Goal: Task Accomplishment & Management: Use online tool/utility

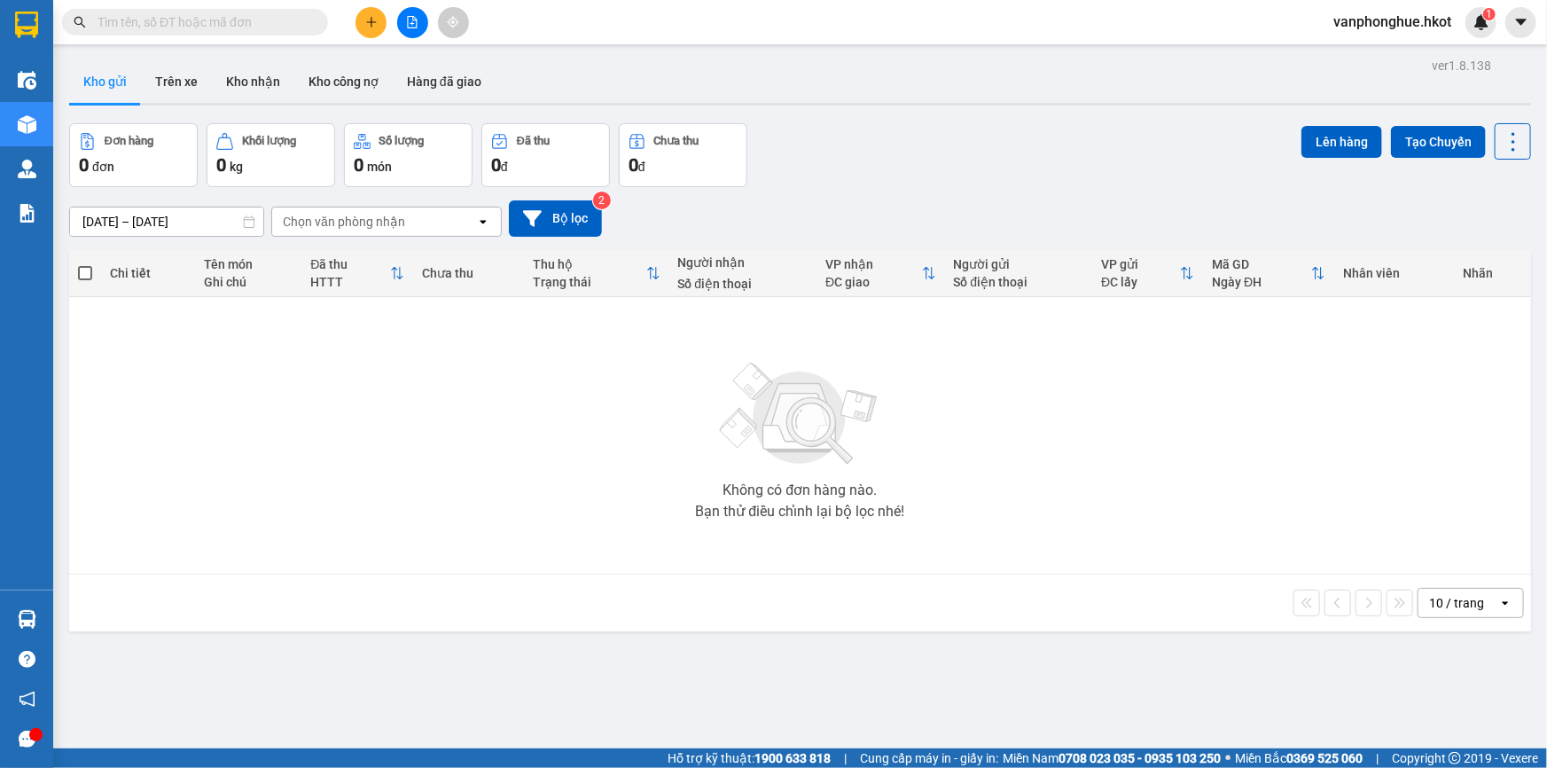
click at [372, 225] on div "Chọn văn phòng nhận" at bounding box center [344, 222] width 122 height 18
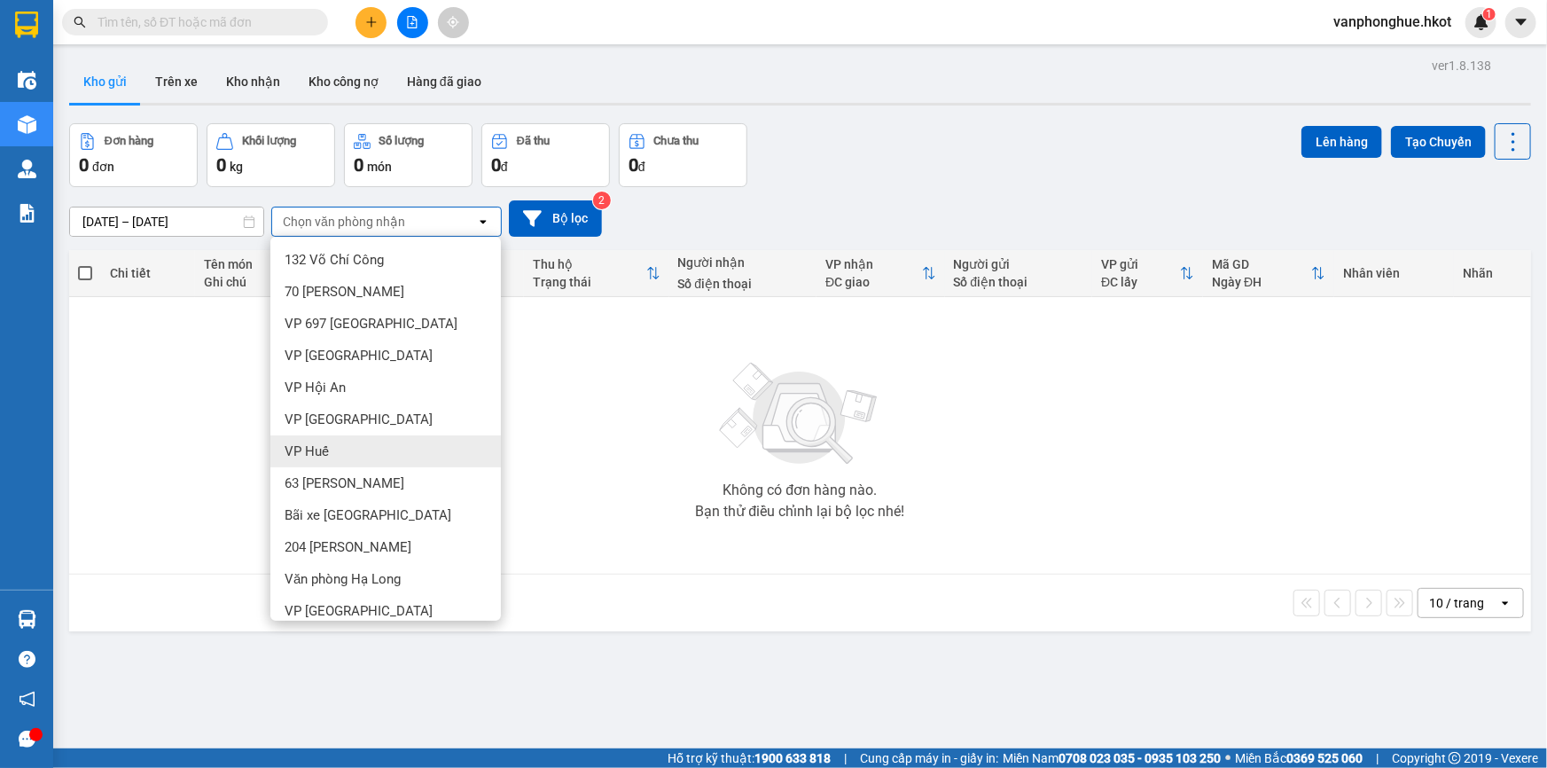
click at [347, 454] on div "VP Huế" at bounding box center [385, 451] width 230 height 32
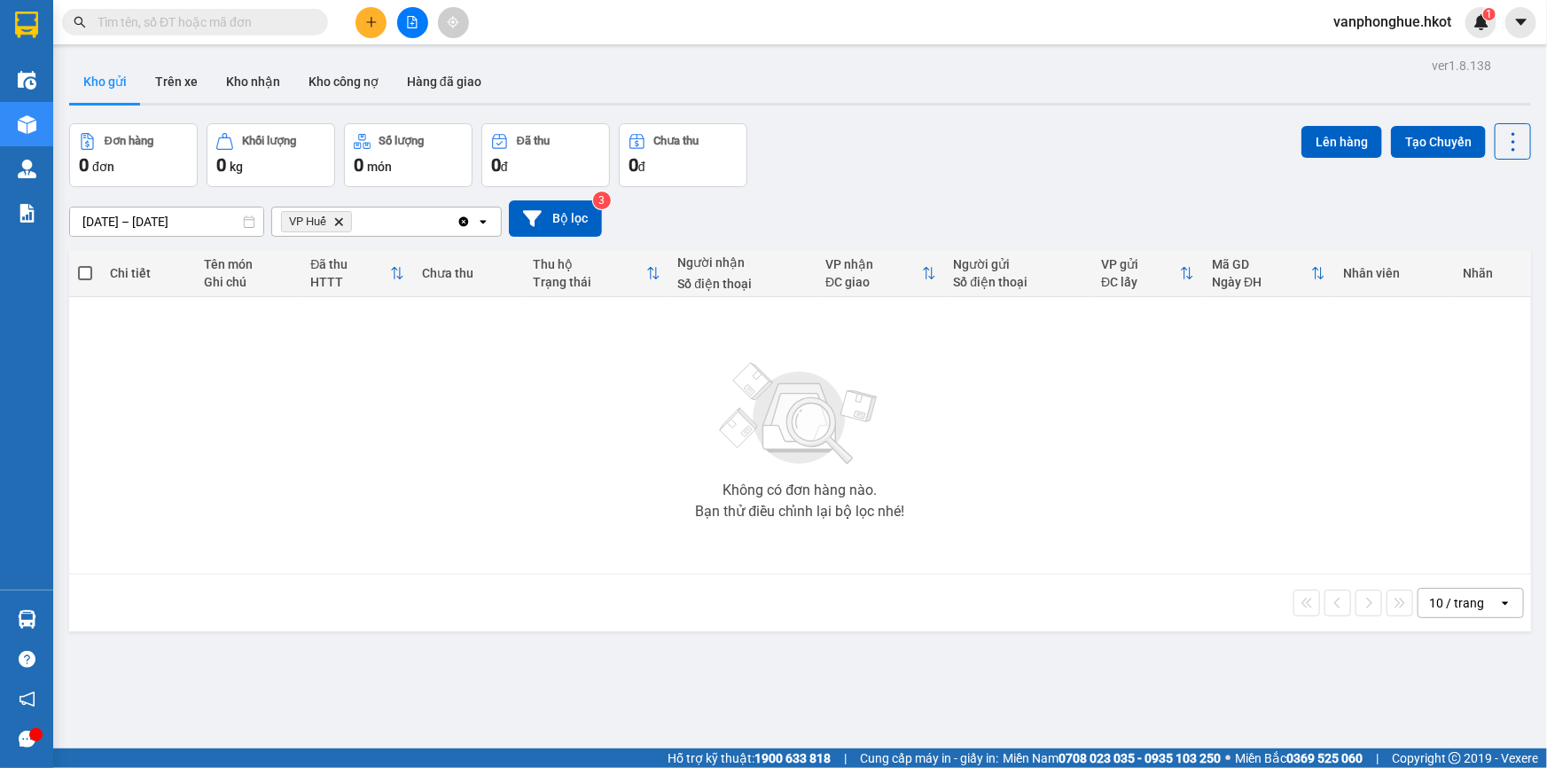
click at [343, 222] on icon "Delete" at bounding box center [338, 221] width 11 height 11
click at [185, 77] on button "Trên xe" at bounding box center [176, 81] width 71 height 43
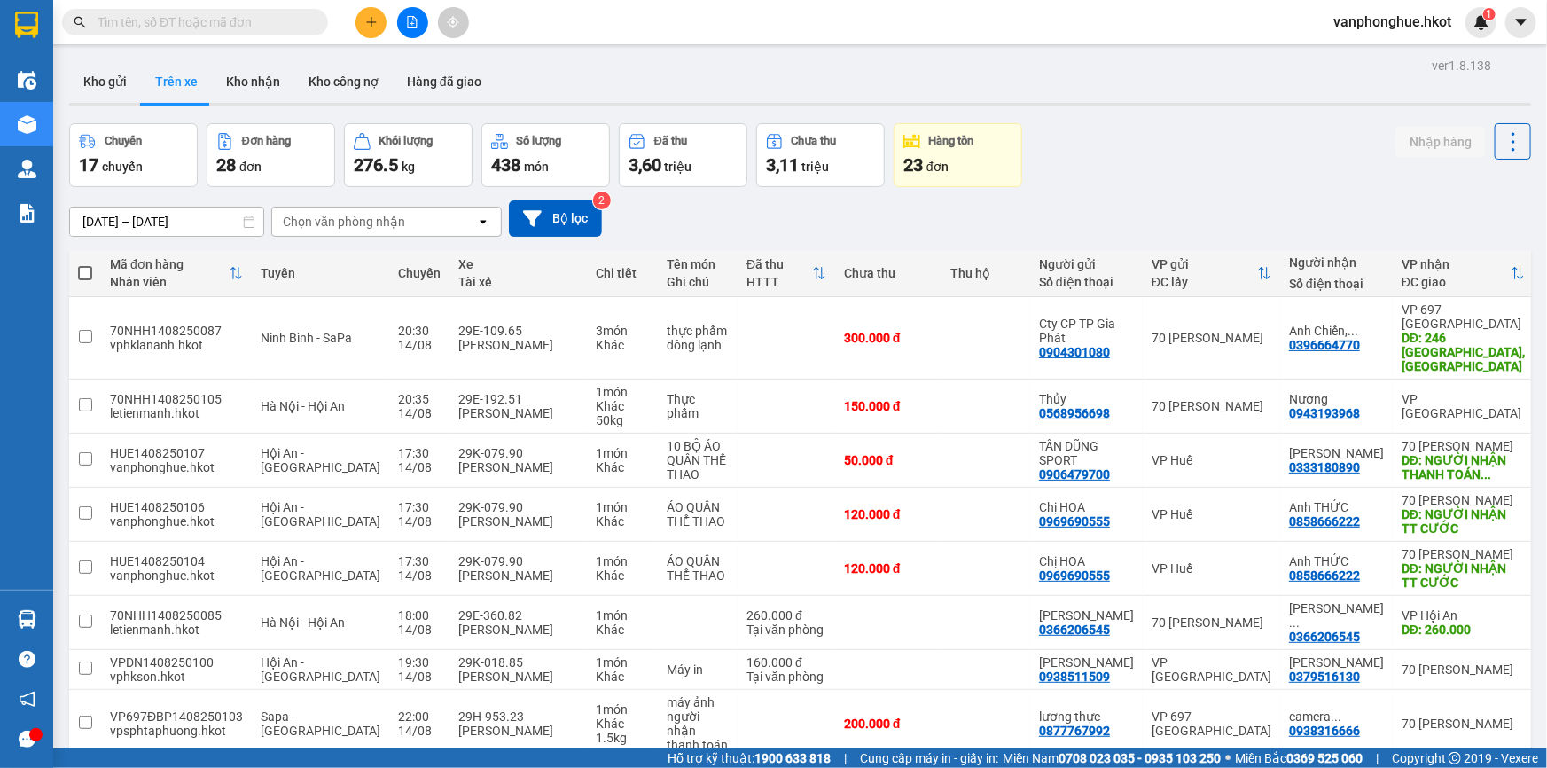
click at [417, 220] on div "Chọn văn phòng nhận" at bounding box center [374, 221] width 204 height 28
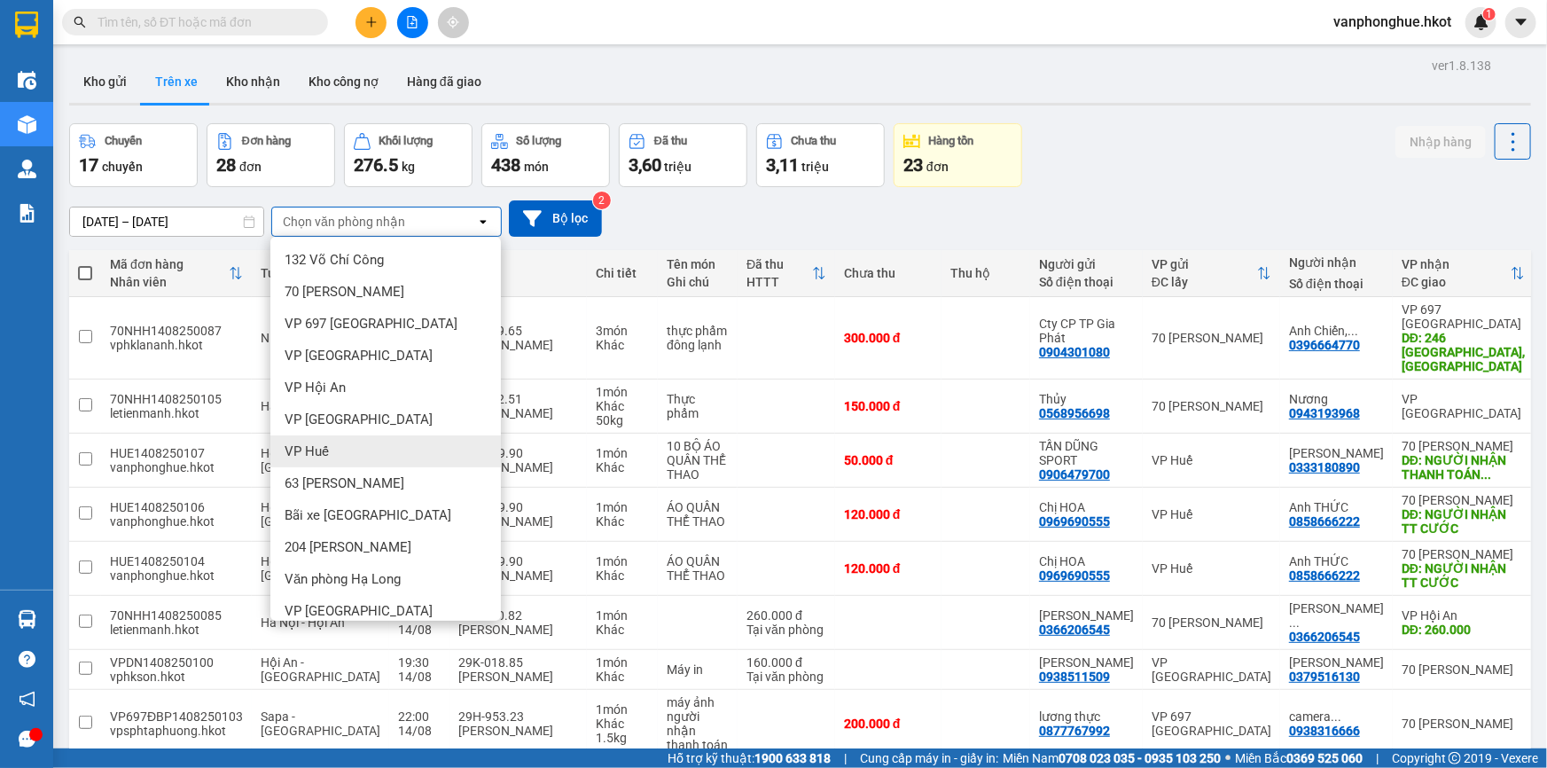
click at [353, 443] on div "VP Huế" at bounding box center [385, 451] width 230 height 32
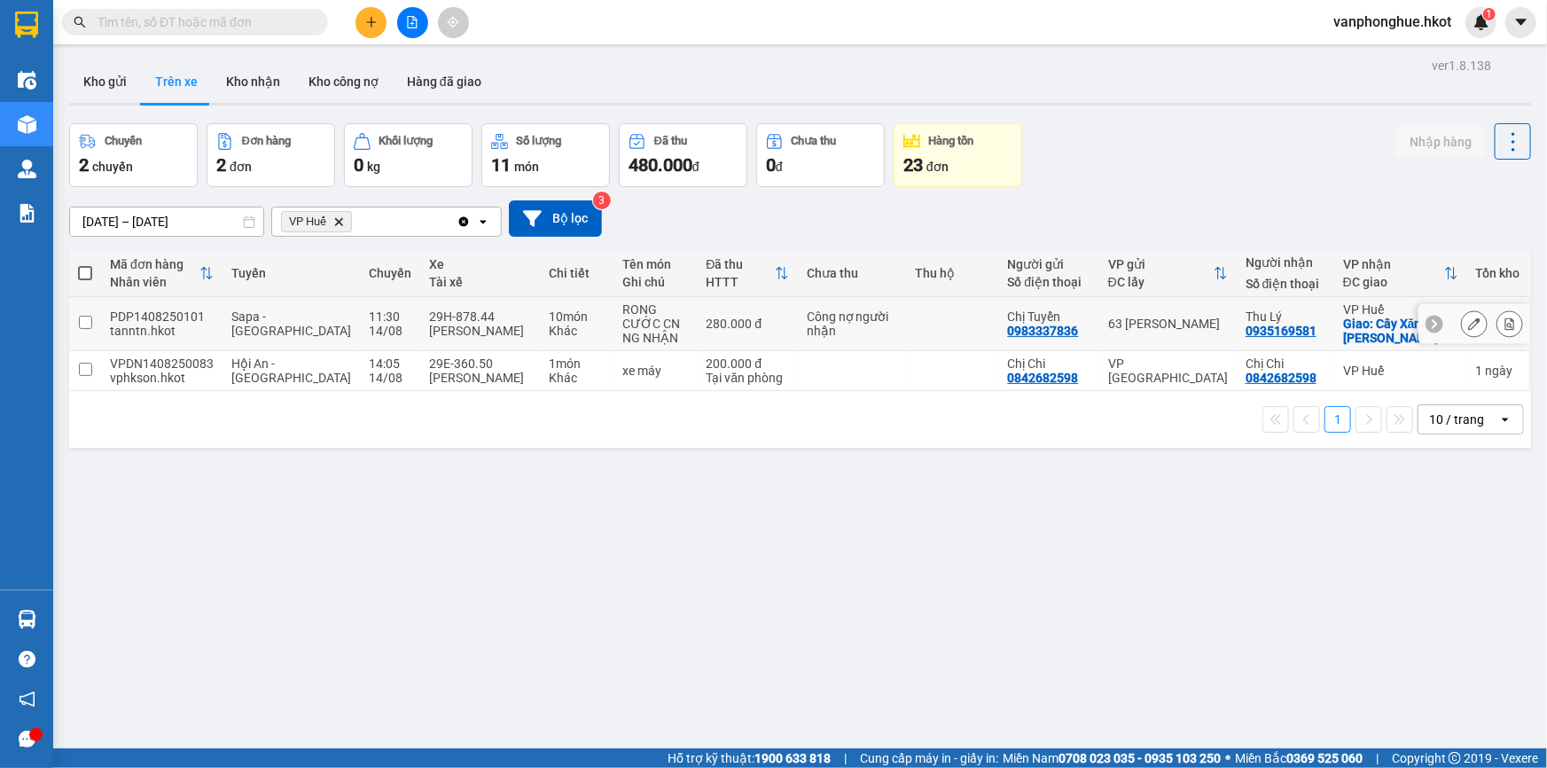
click at [82, 319] on input "checkbox" at bounding box center [85, 322] width 13 height 13
checkbox input "true"
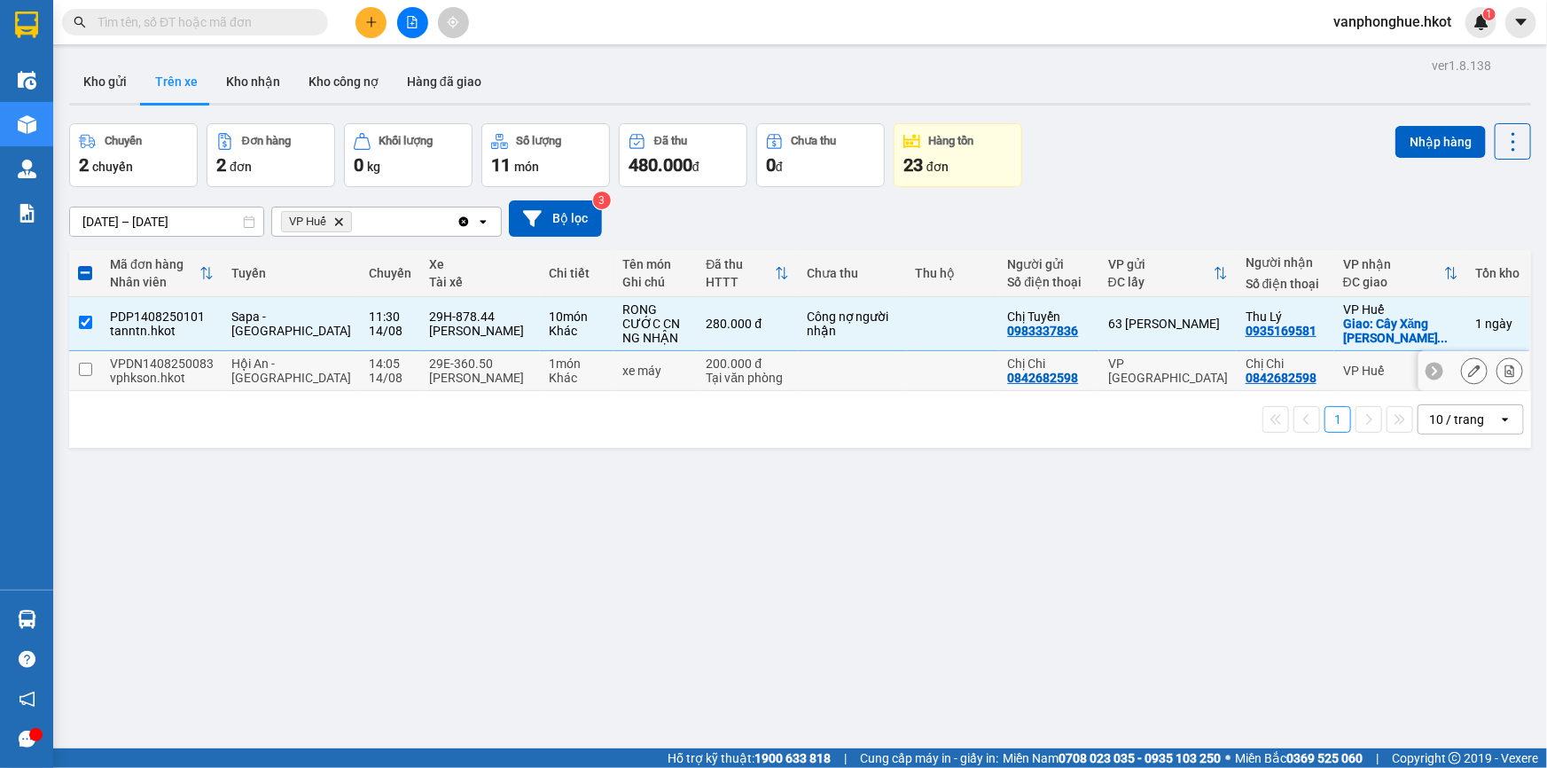
click at [84, 370] on input "checkbox" at bounding box center [85, 369] width 13 height 13
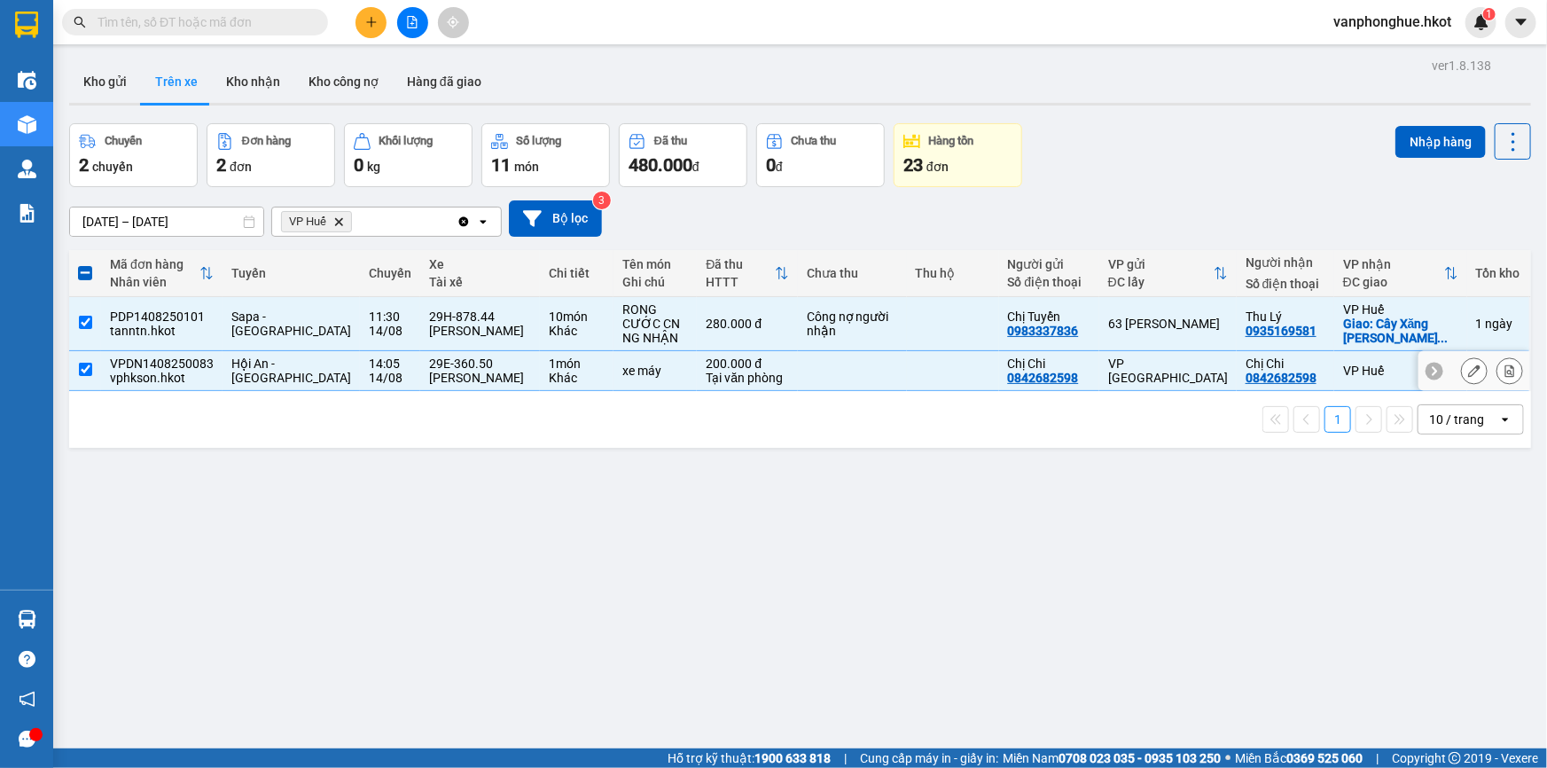
drag, startPoint x: 83, startPoint y: 366, endPoint x: 132, endPoint y: 355, distance: 50.1
click at [84, 366] on input "checkbox" at bounding box center [85, 369] width 13 height 13
checkbox input "false"
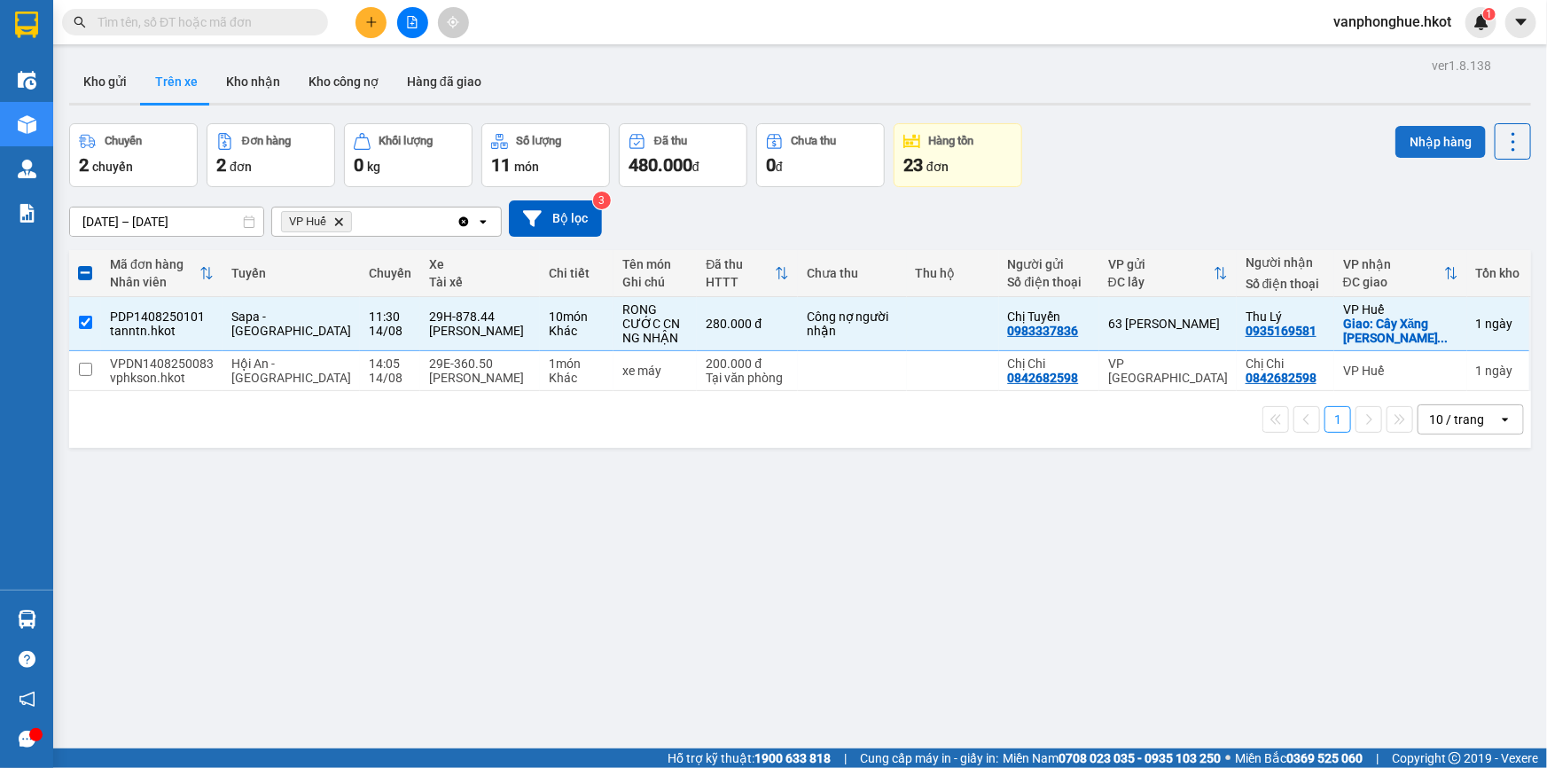
click at [1424, 137] on button "Nhập hàng" at bounding box center [1440, 142] width 90 height 32
checkbox input "false"
